Goal: Navigation & Orientation: Find specific page/section

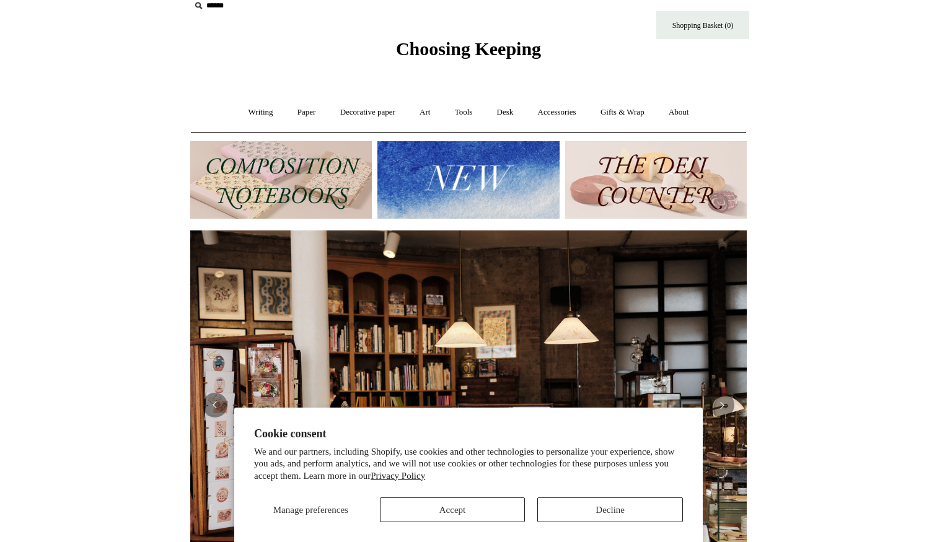
scroll to position [0, 131]
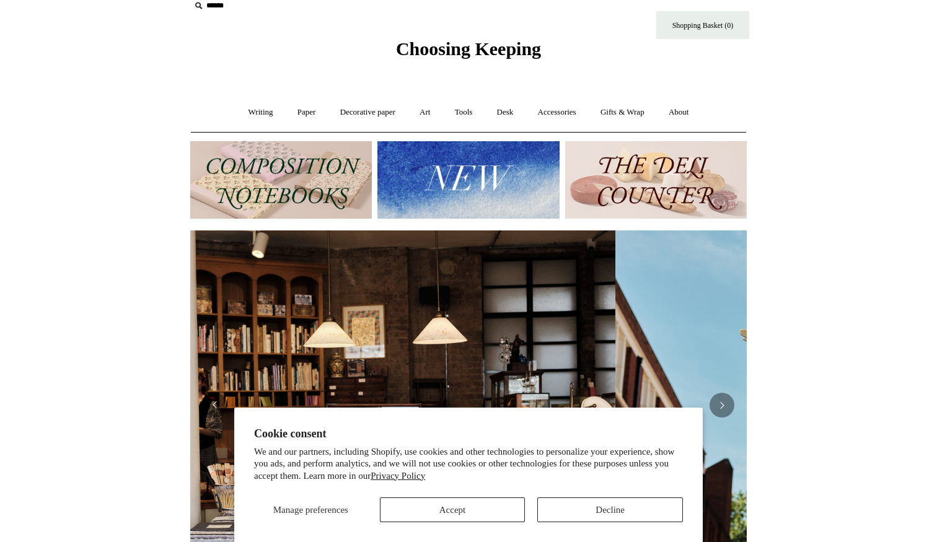
click at [490, 175] on img at bounding box center [468, 179] width 182 height 77
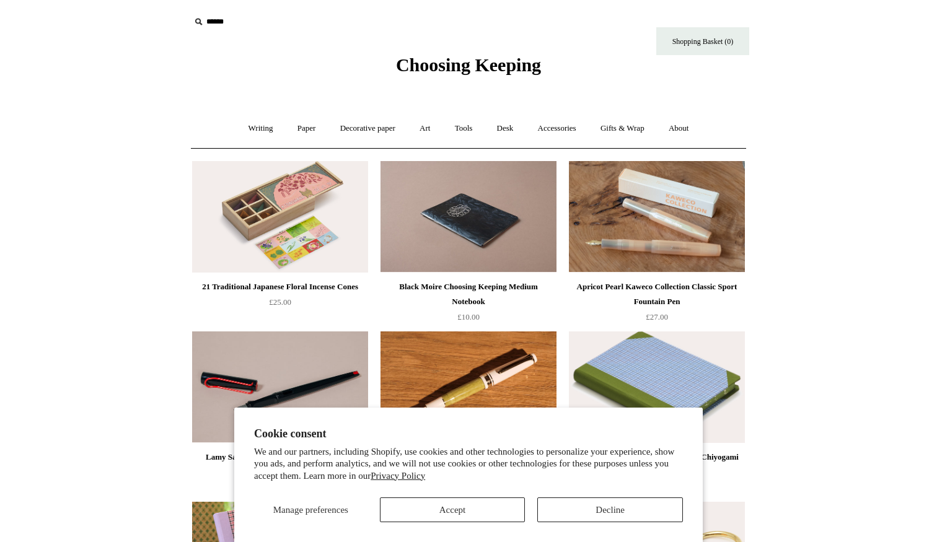
click at [614, 508] on button "Decline" at bounding box center [610, 510] width 146 height 25
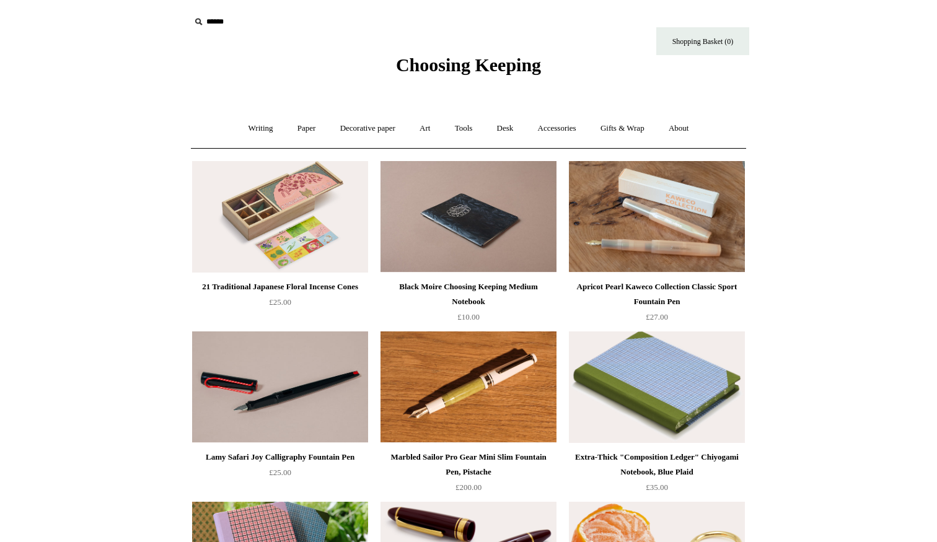
click at [417, 65] on span "Choosing Keeping" at bounding box center [468, 65] width 145 height 20
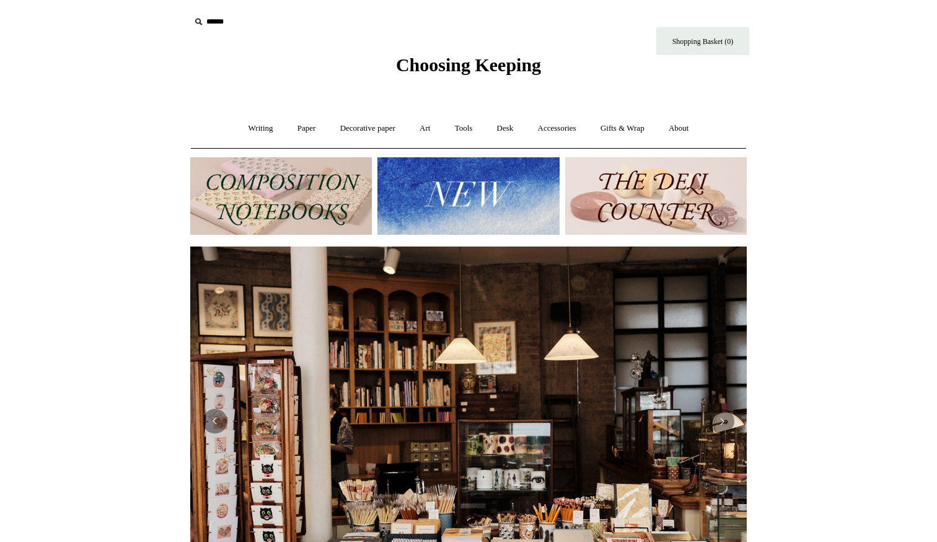
click at [251, 214] on img at bounding box center [281, 195] width 182 height 77
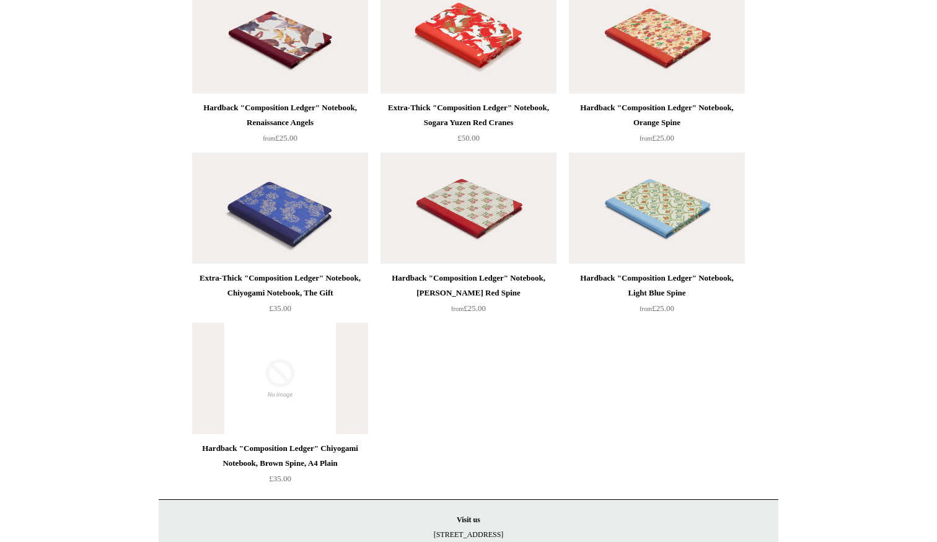
scroll to position [2735, 0]
